Goal: Information Seeking & Learning: Learn about a topic

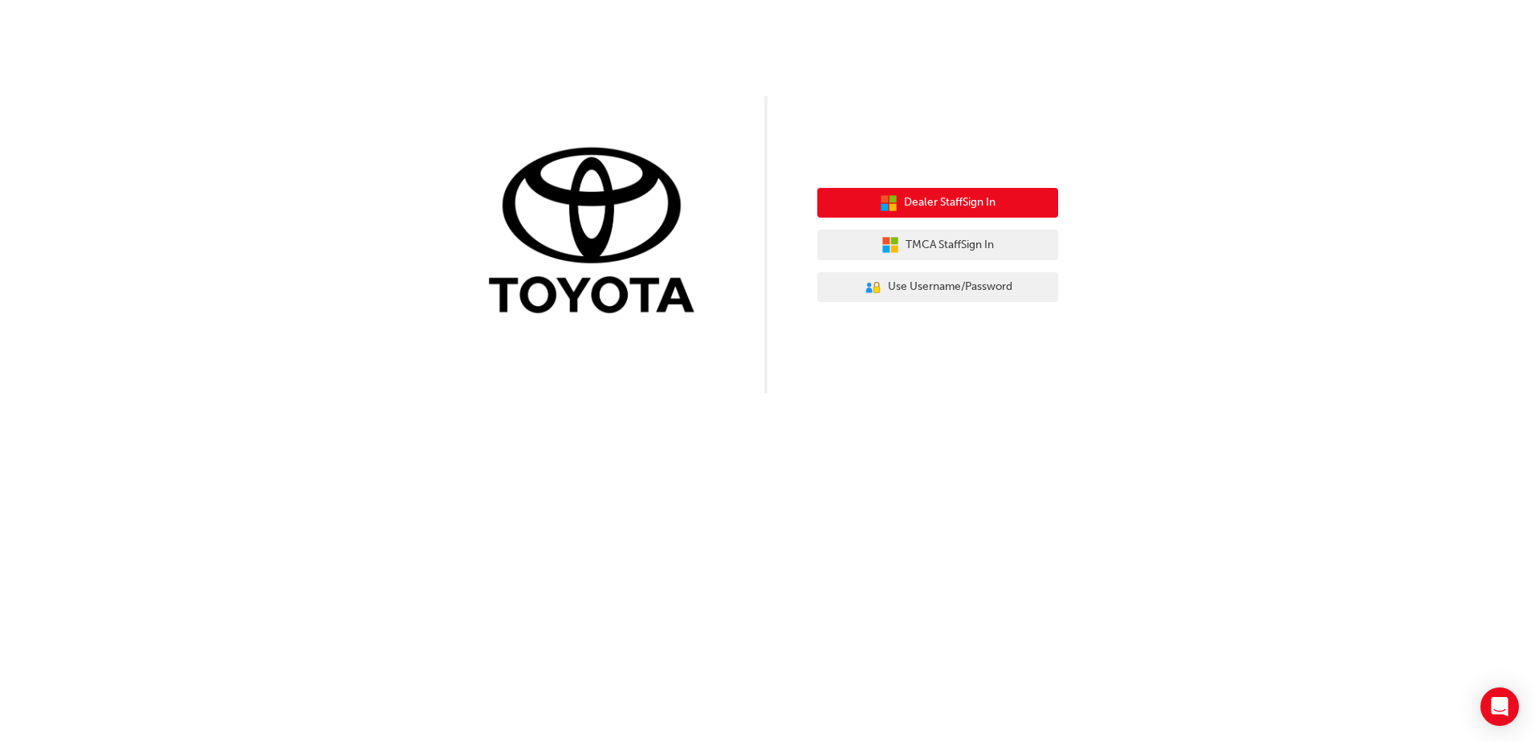
click at [1018, 204] on button "Dealer Staff Sign In" at bounding box center [937, 203] width 241 height 31
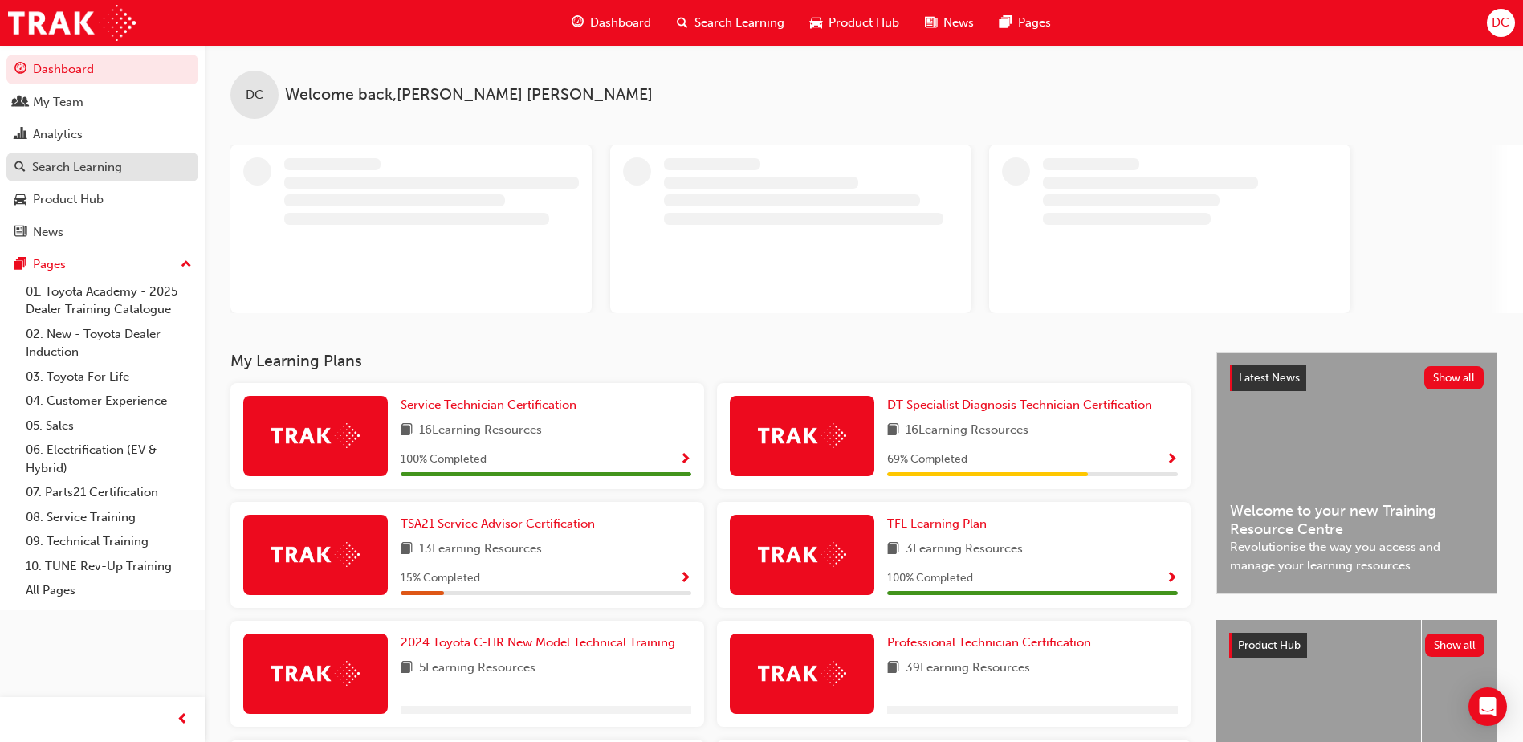
click at [92, 169] on div "Search Learning" at bounding box center [77, 167] width 90 height 18
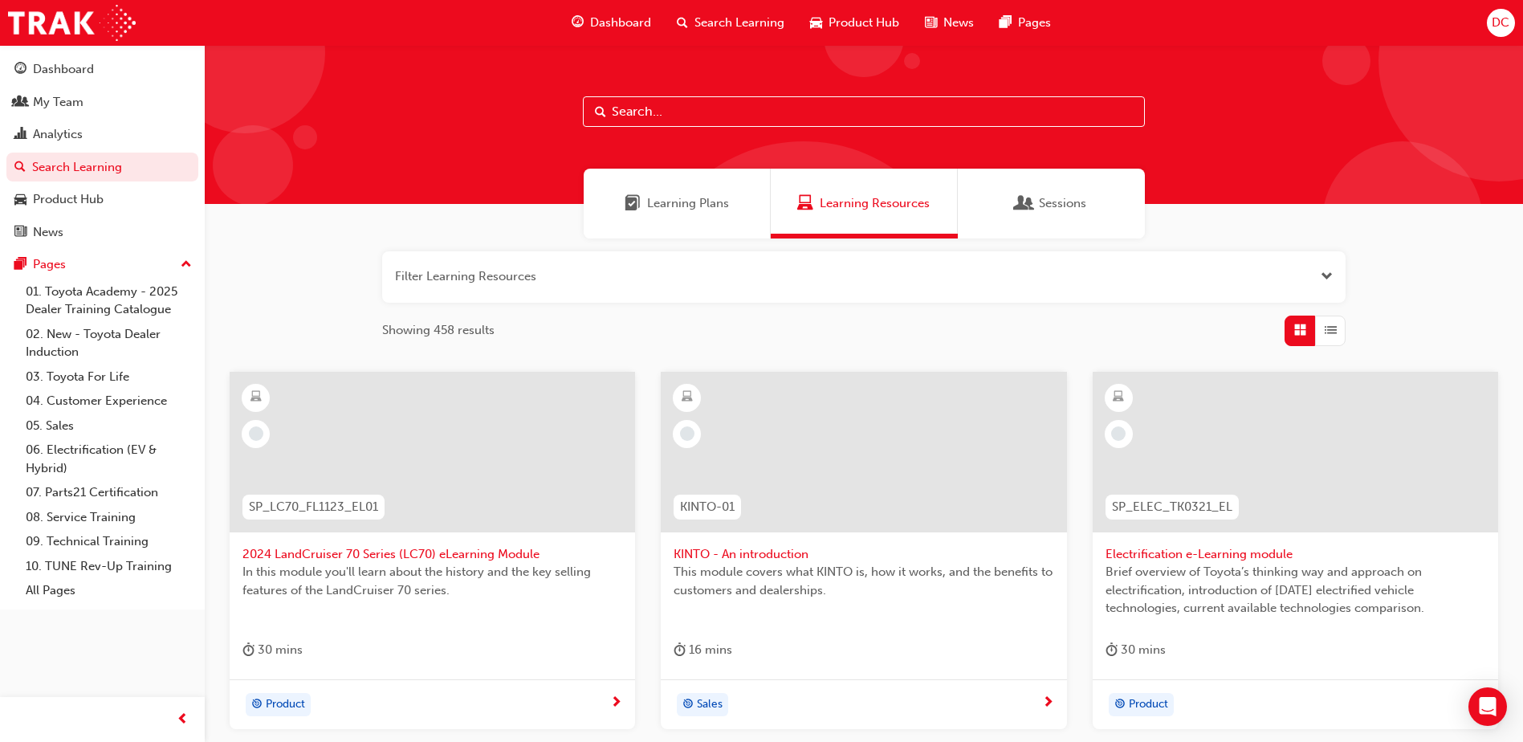
click at [695, 114] on input "text" at bounding box center [864, 111] width 562 height 31
type input "workshop"
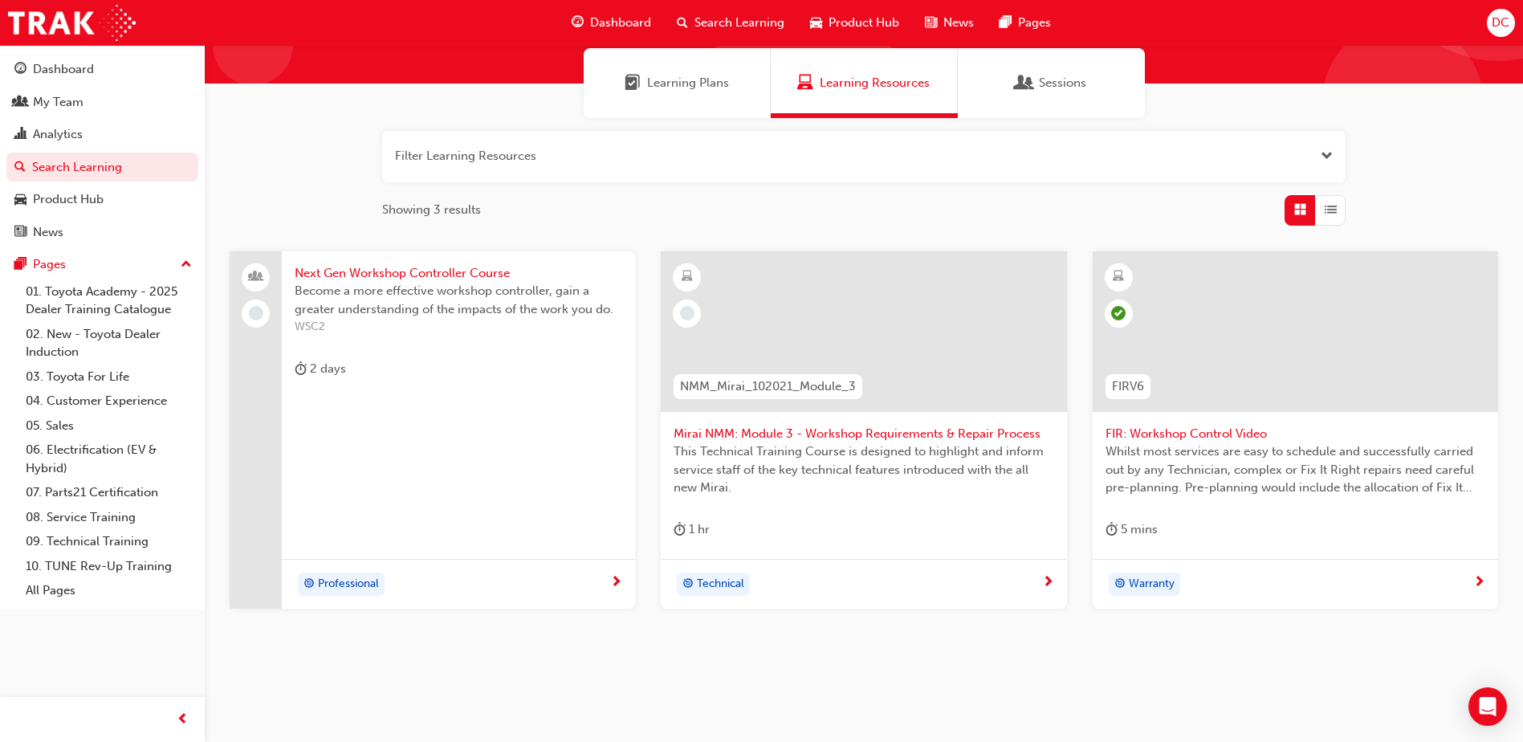
scroll to position [143, 0]
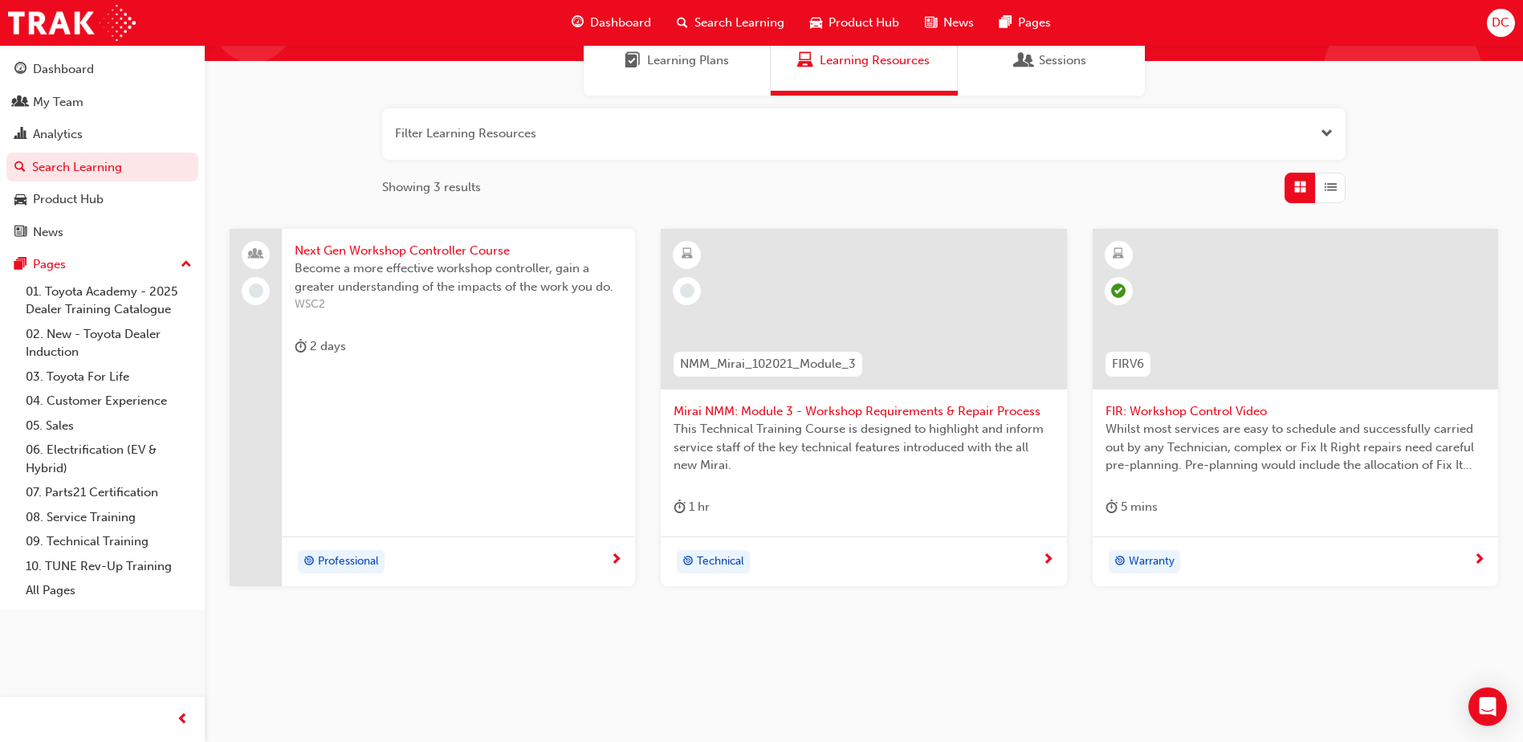
click at [375, 256] on span "Next Gen Workshop Controller Course" at bounding box center [458, 251] width 327 height 18
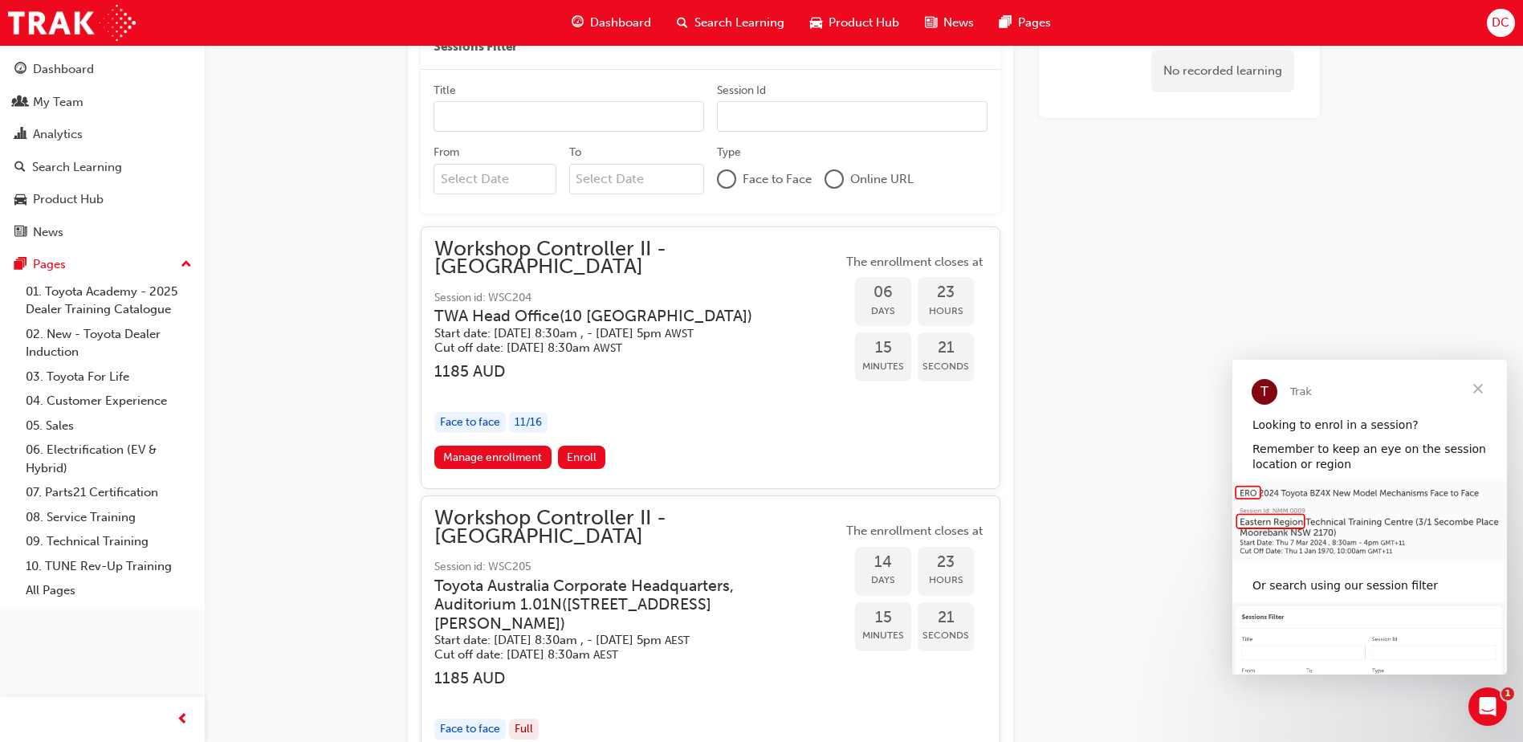
scroll to position [1339, 0]
click at [1479, 387] on span "Close" at bounding box center [1478, 389] width 58 height 58
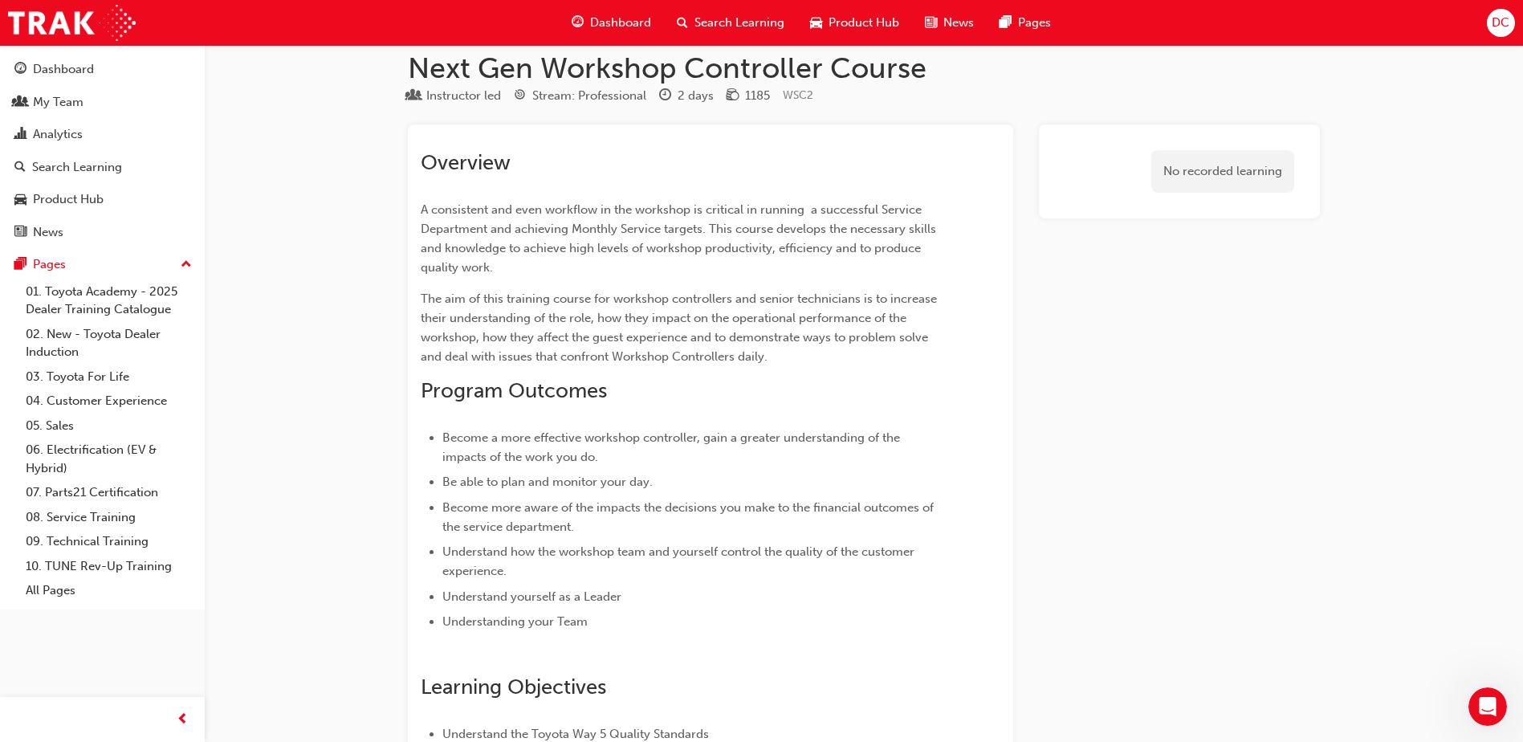
scroll to position [0, 0]
